Goal: Information Seeking & Learning: Find contact information

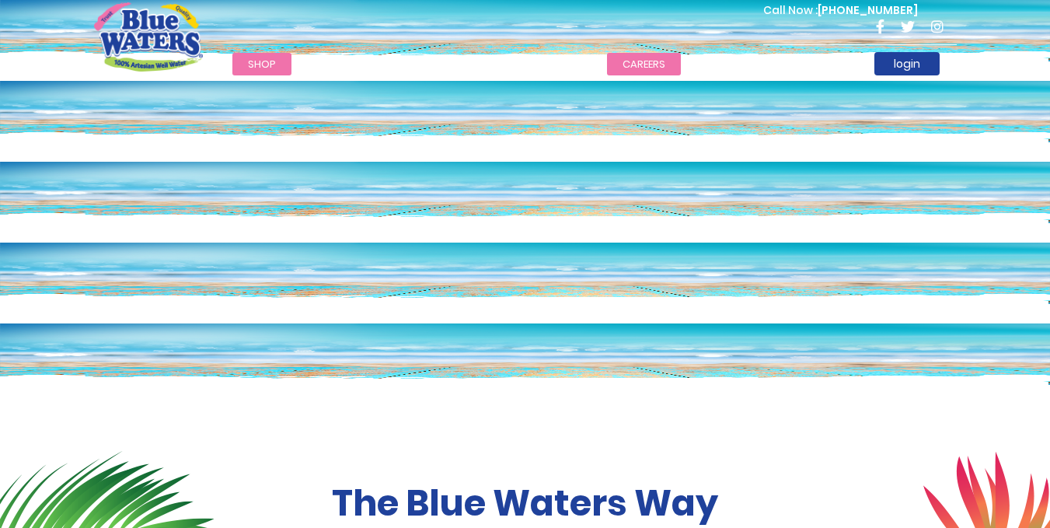
click at [634, 65] on link "careers" at bounding box center [644, 64] width 74 height 23
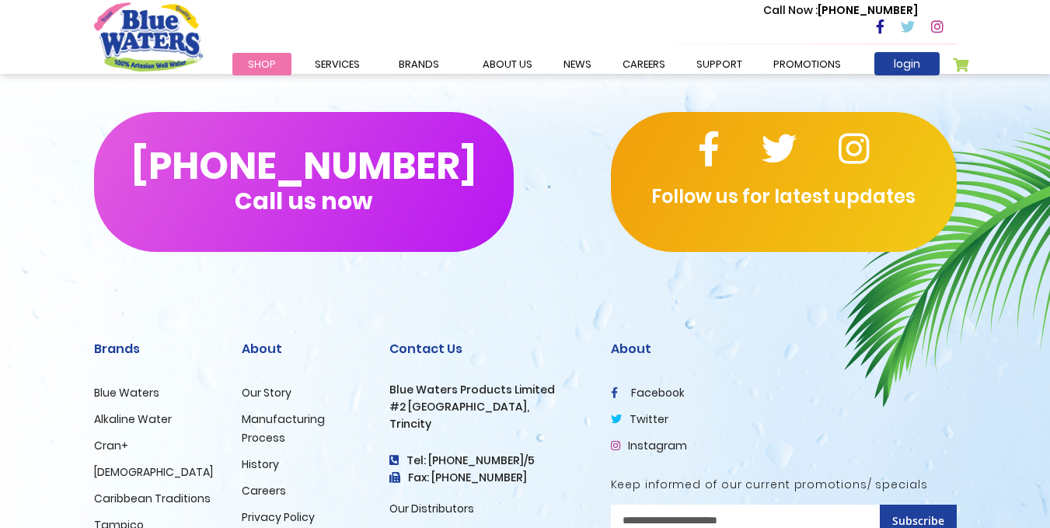
scroll to position [1625, 0]
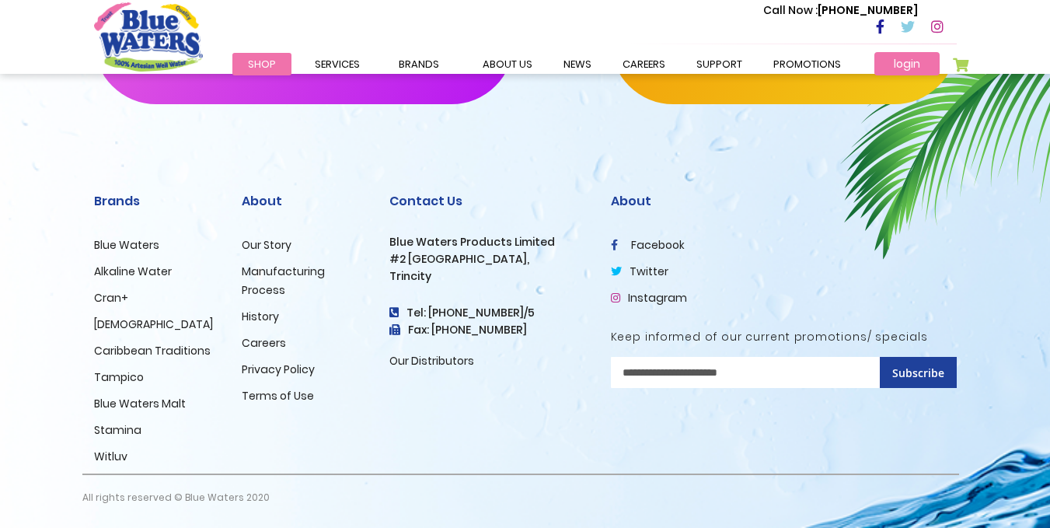
click at [897, 65] on link "login" at bounding box center [906, 63] width 65 height 23
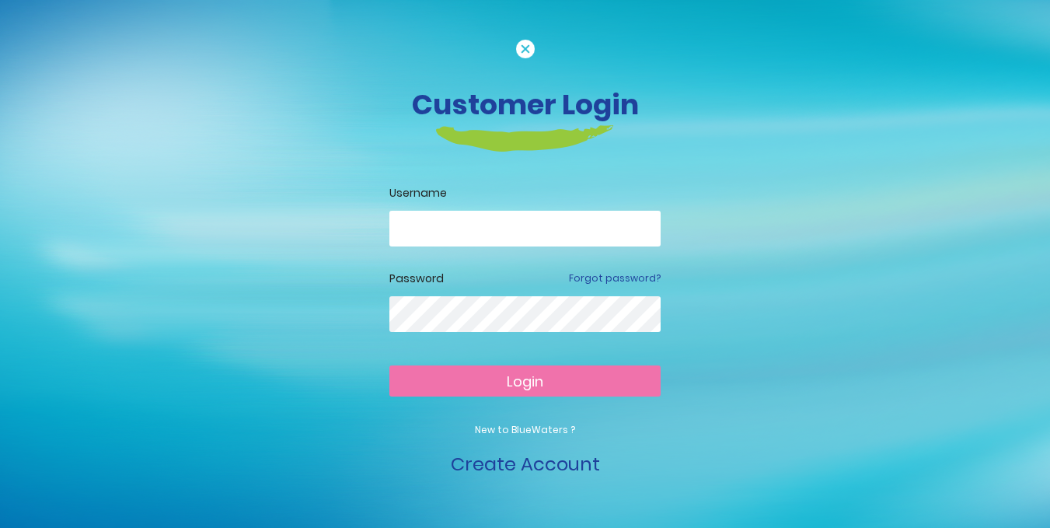
click at [480, 236] on input "email" at bounding box center [524, 229] width 271 height 36
type input "**********"
click at [627, 277] on link "Forgot password?" at bounding box center [615, 278] width 92 height 14
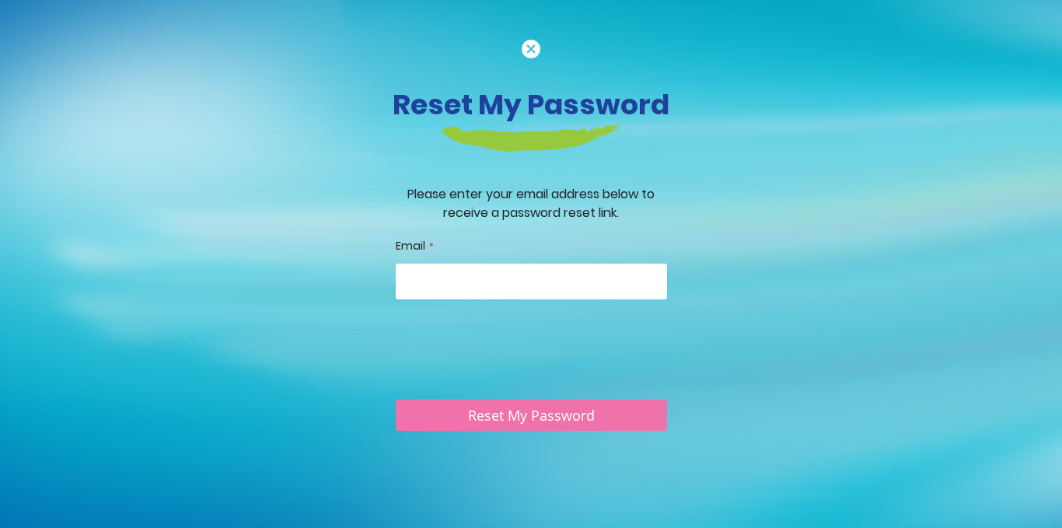
click at [617, 289] on input "Email" at bounding box center [531, 281] width 271 height 36
type input "**********"
click at [583, 418] on span "Reset My Password" at bounding box center [531, 416] width 127 height 19
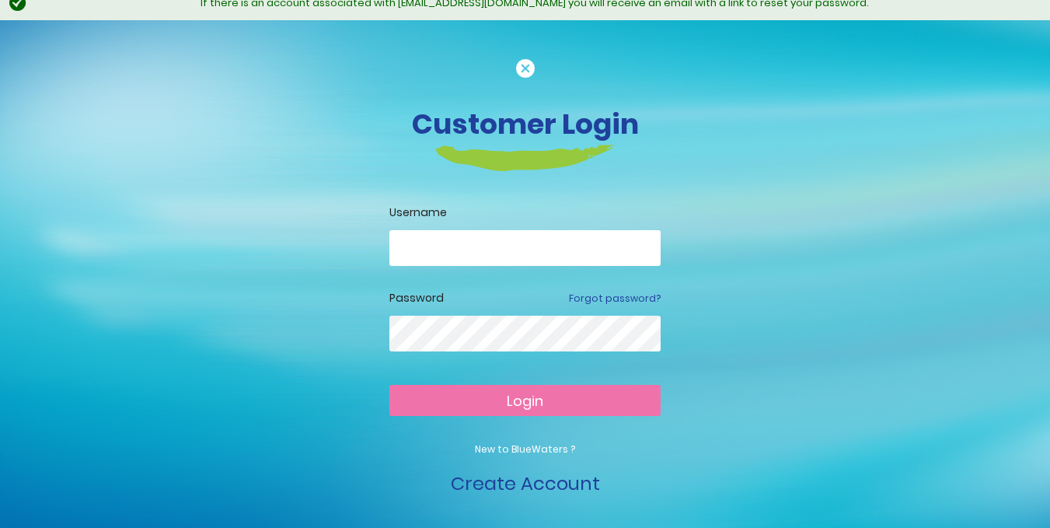
scroll to position [16, 0]
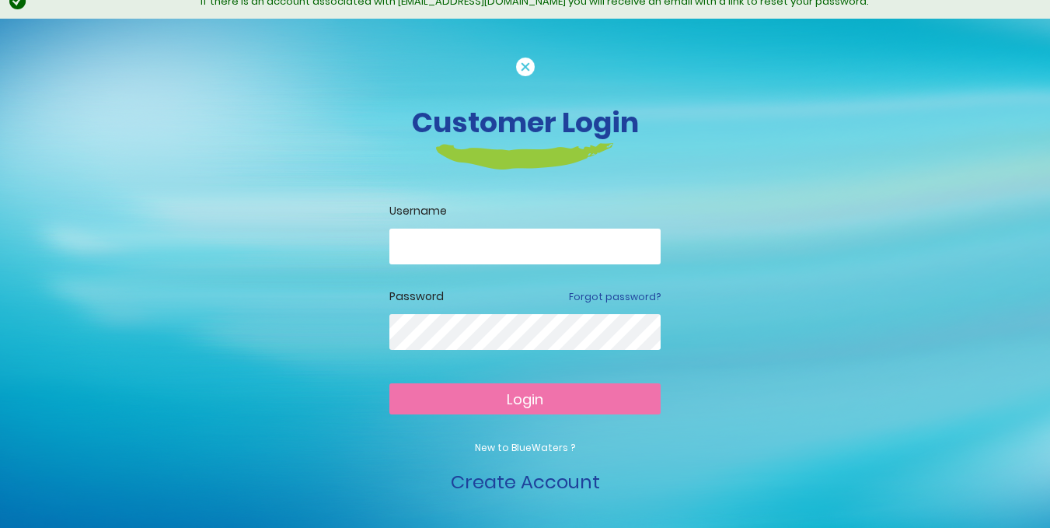
click at [526, 68] on img at bounding box center [525, 67] width 19 height 19
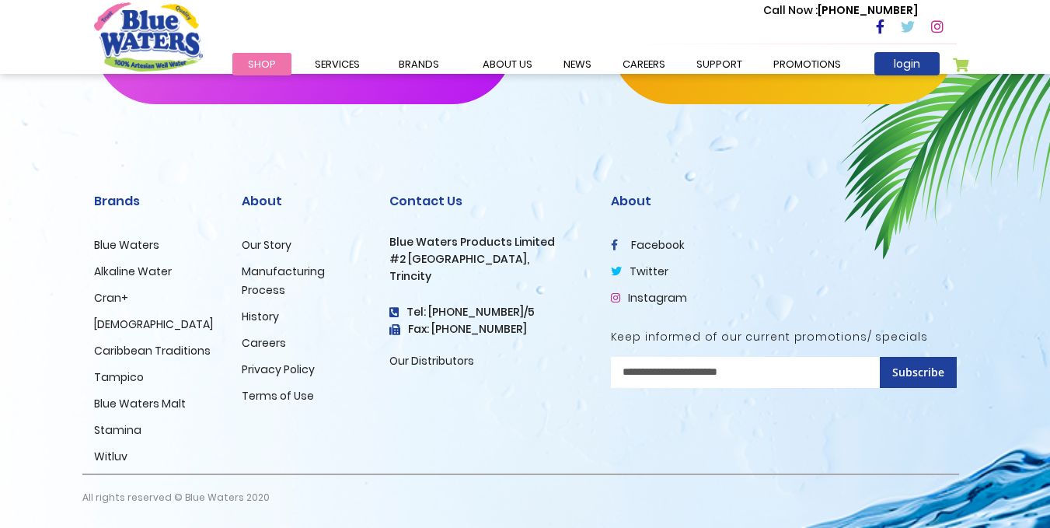
scroll to position [2623, 0]
click at [255, 341] on link "Careers" at bounding box center [264, 343] width 44 height 16
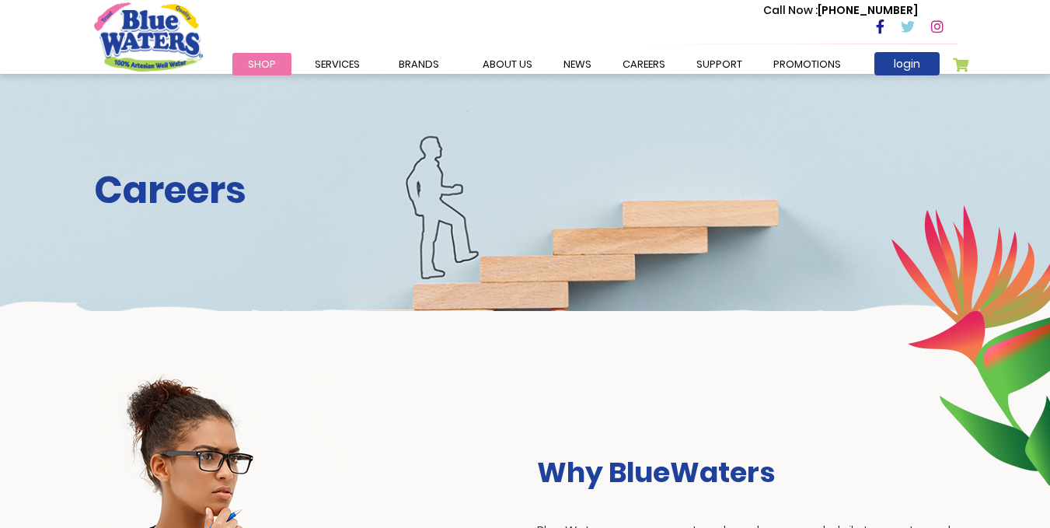
click at [637, 255] on div "Careers" at bounding box center [525, 192] width 1050 height 237
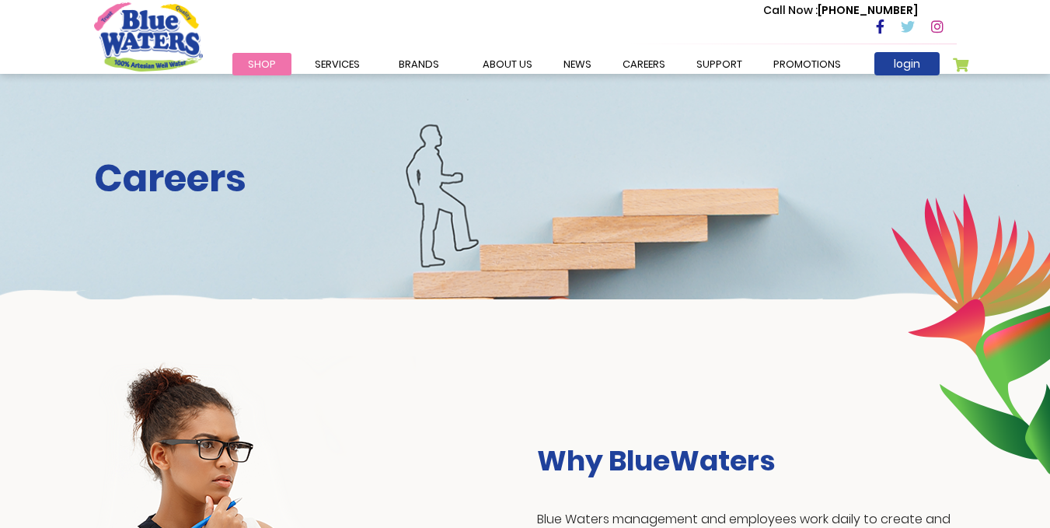
scroll to position [78, 0]
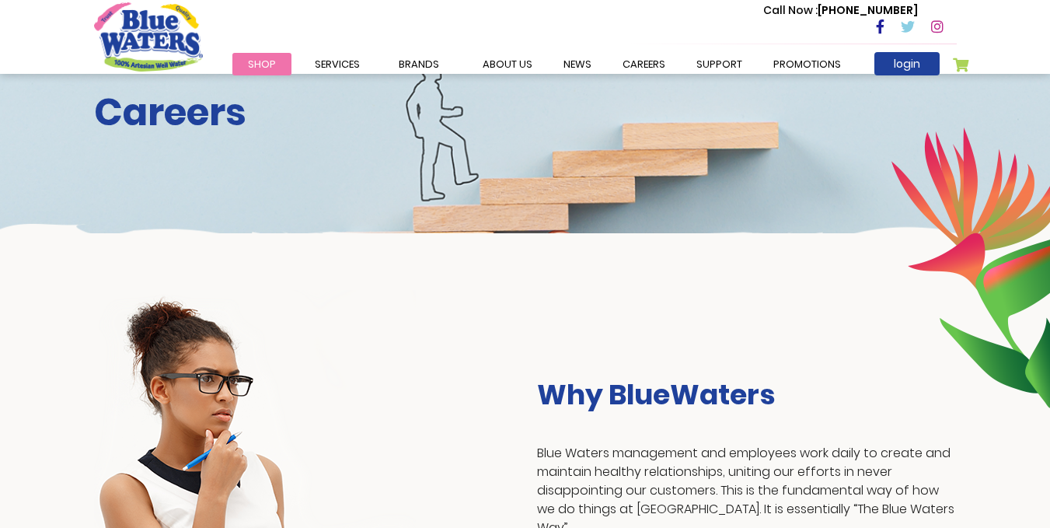
click at [214, 112] on h2 "Careers" at bounding box center [525, 112] width 863 height 45
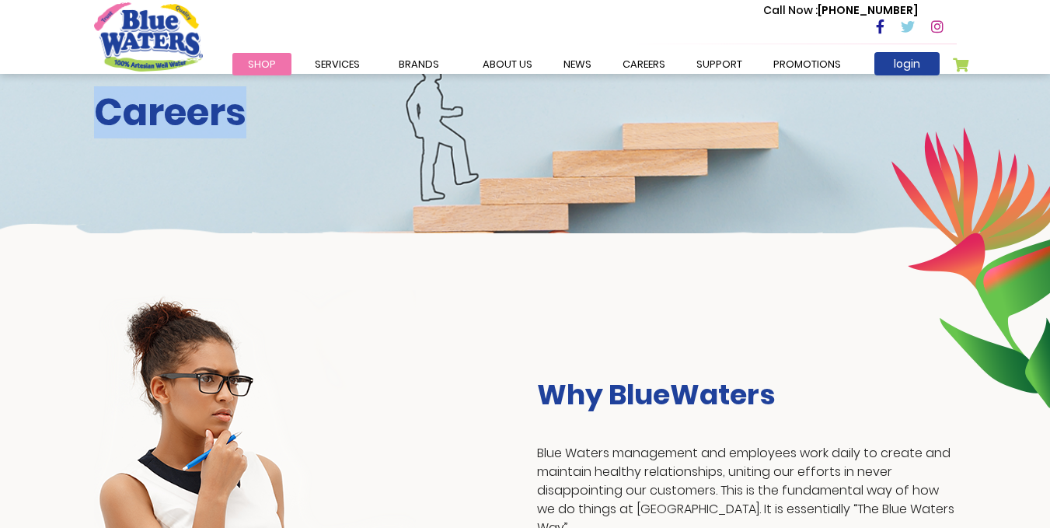
click at [214, 112] on h2 "Careers" at bounding box center [525, 112] width 863 height 45
click at [214, 114] on h2 "Careers" at bounding box center [525, 112] width 863 height 45
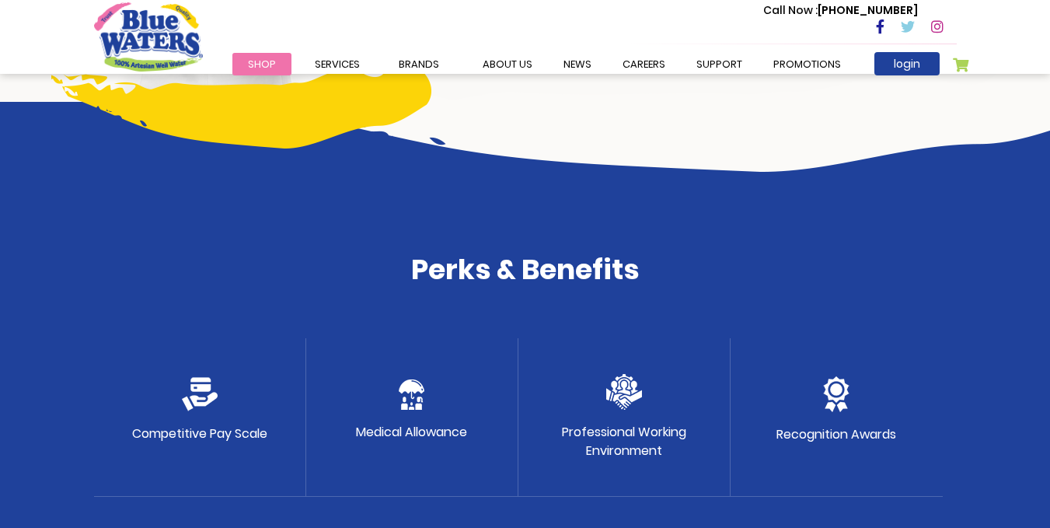
scroll to position [777, 0]
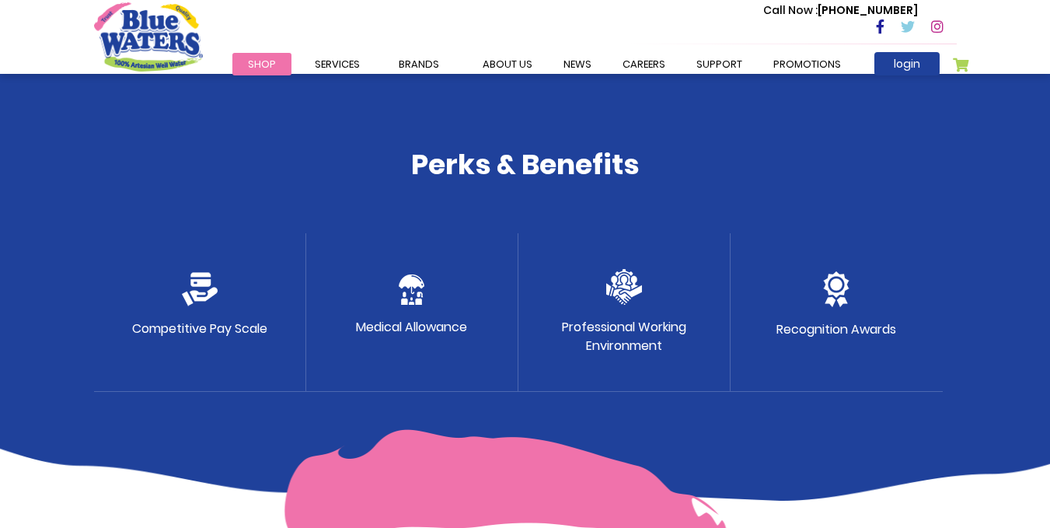
click at [427, 321] on p "Medical Allowance" at bounding box center [411, 327] width 111 height 19
click at [239, 315] on div "Competitive Pay Scale" at bounding box center [200, 312] width 212 height 159
click at [240, 315] on div "Competitive Pay Scale" at bounding box center [200, 312] width 212 height 159
click at [644, 322] on p "Professional Working Environment" at bounding box center [624, 336] width 124 height 37
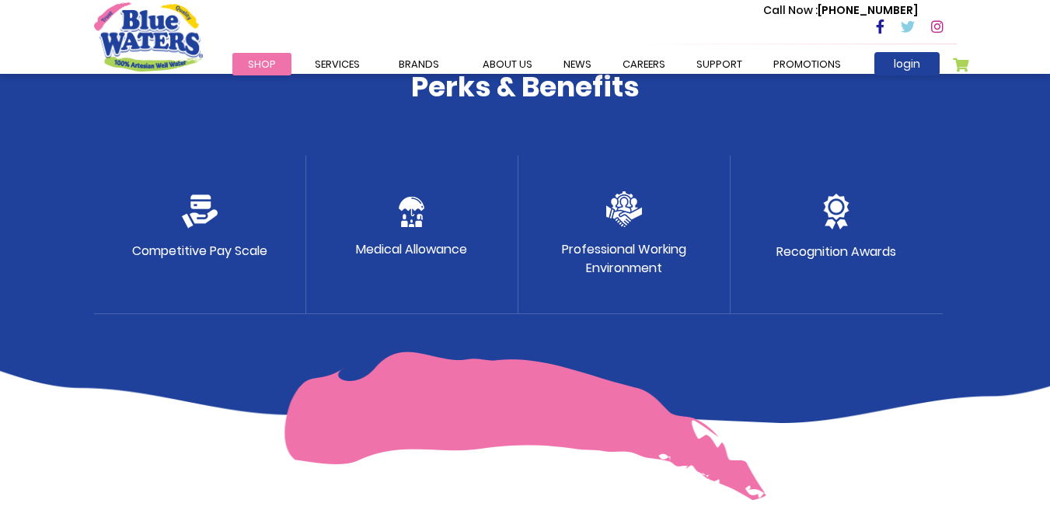
scroll to position [1244, 0]
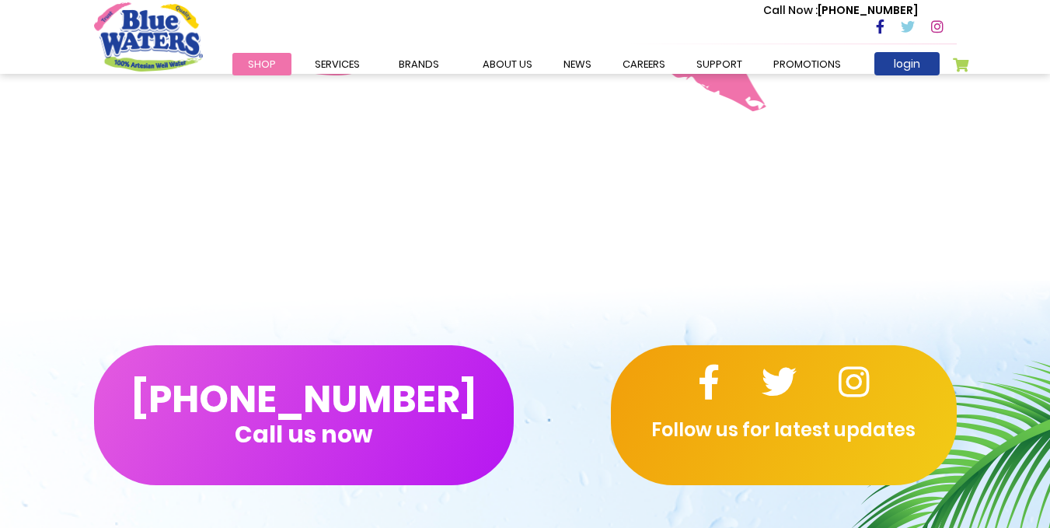
click at [572, 330] on div "[PHONE_NUMBER] Call us now Follow us for latest updates" at bounding box center [525, 415] width 1050 height 264
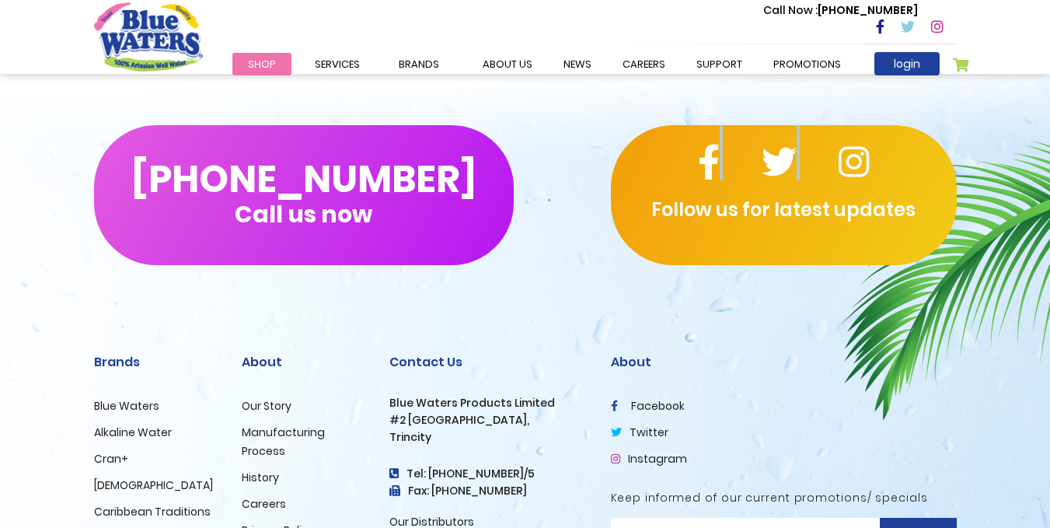
scroll to position [1477, 0]
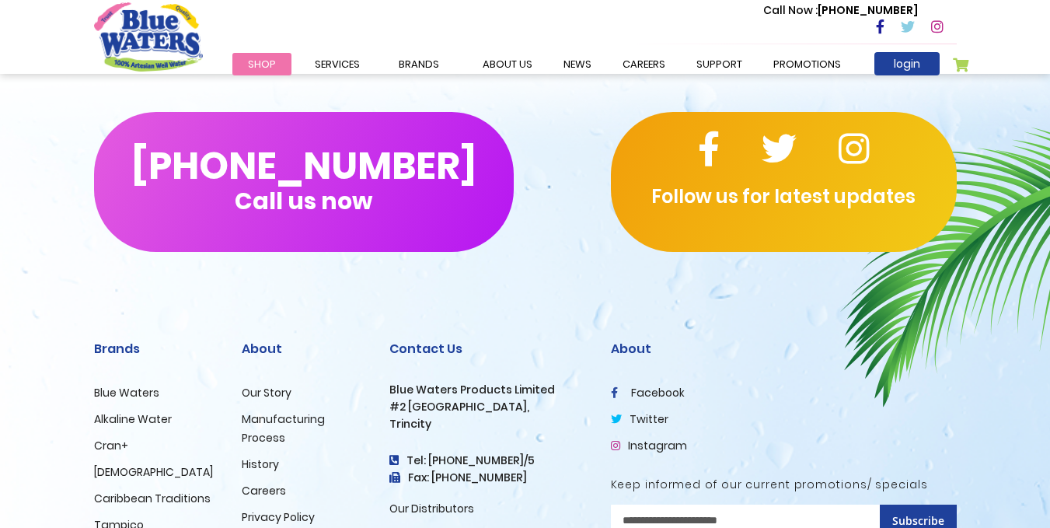
click at [783, 227] on div "Follow us for latest updates" at bounding box center [784, 182] width 346 height 140
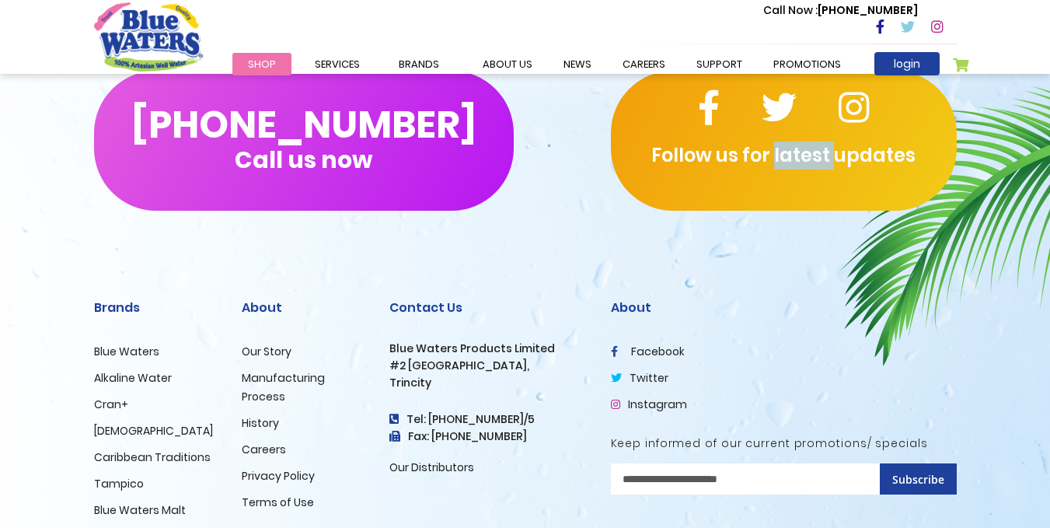
scroll to position [1555, 0]
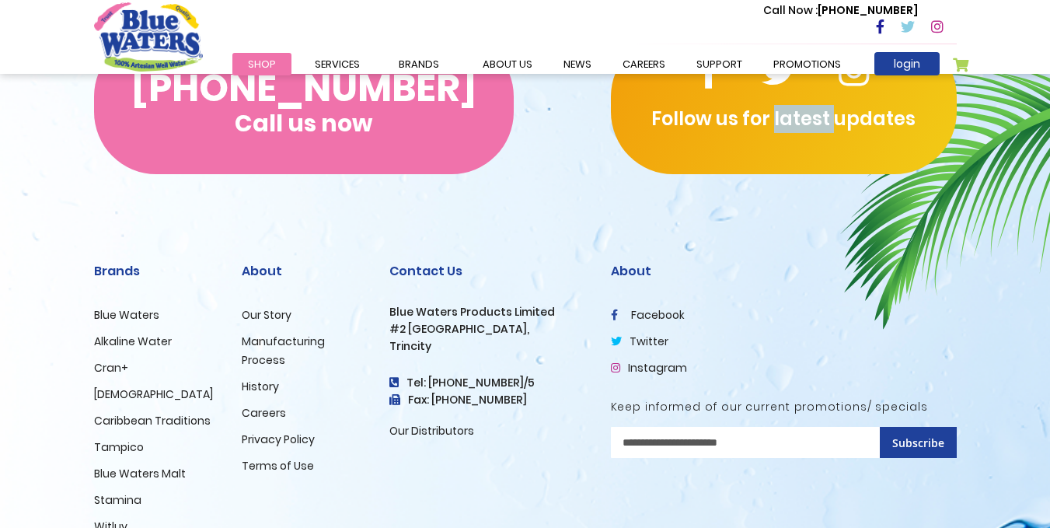
click at [319, 124] on span "Call us now" at bounding box center [304, 123] width 138 height 9
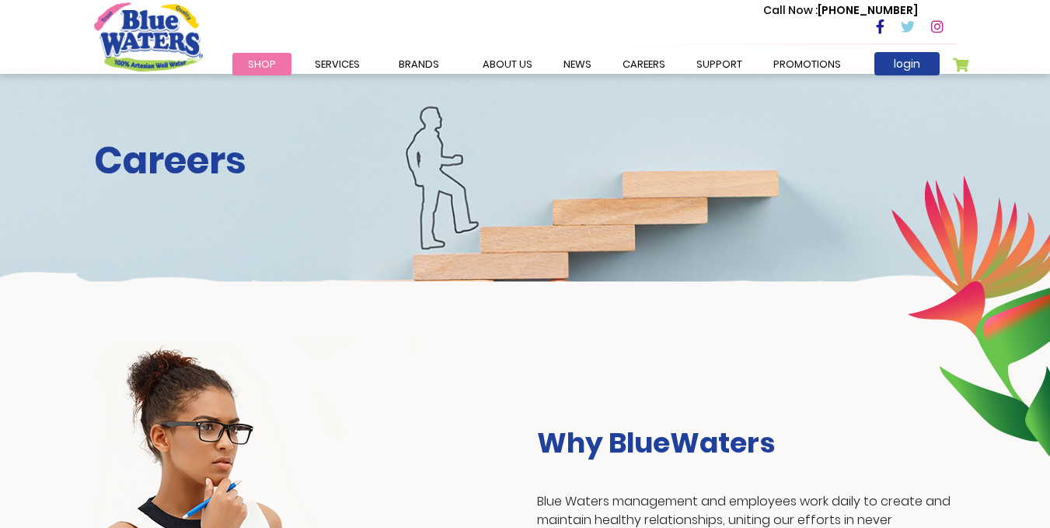
scroll to position [0, 0]
